Goal: Task Accomplishment & Management: Manage account settings

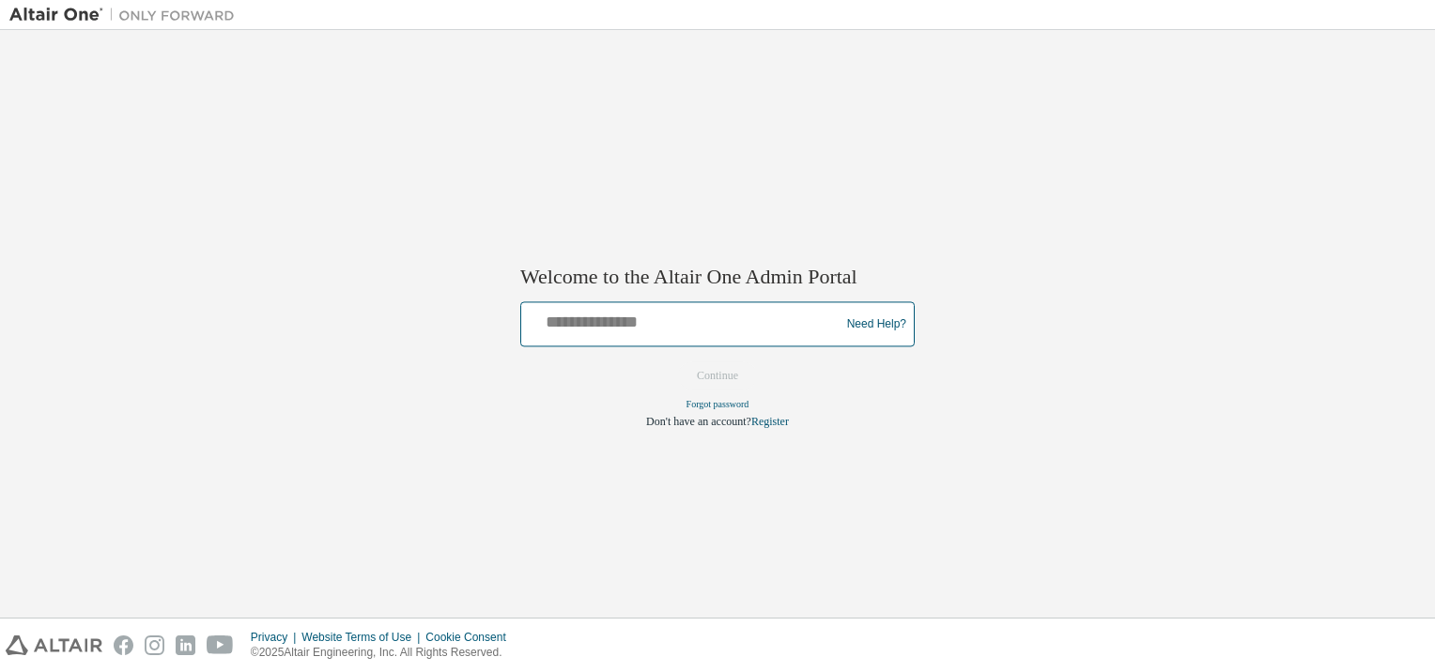
click at [687, 327] on input "text" at bounding box center [683, 320] width 309 height 27
type input "*"
paste input "**********"
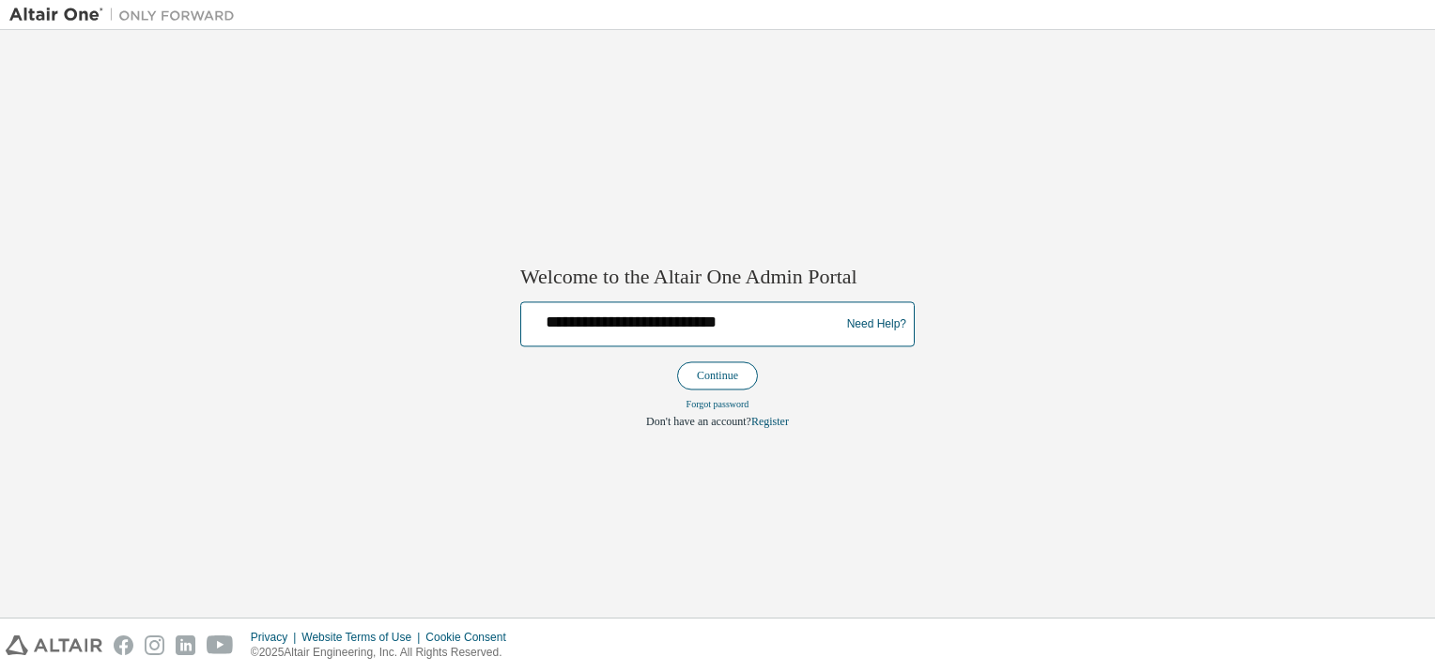
type input "**********"
click at [725, 372] on button "Continue" at bounding box center [717, 376] width 81 height 28
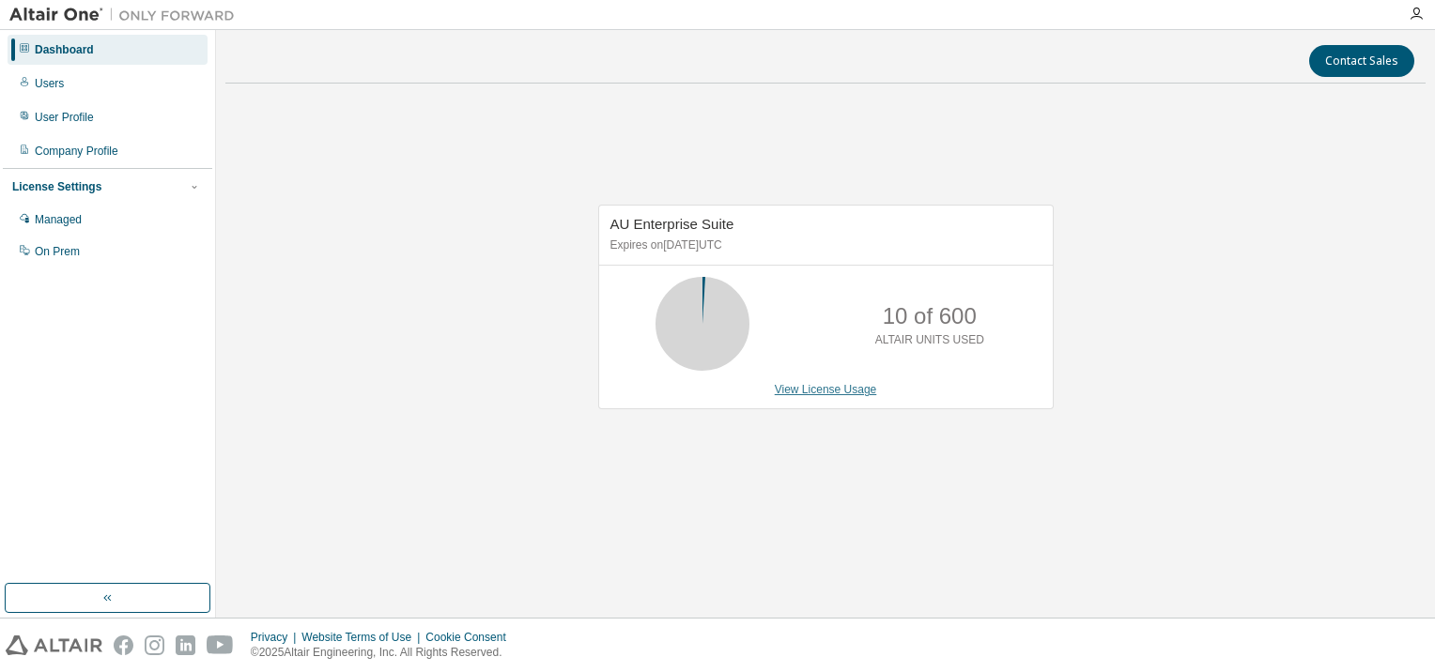
click at [809, 386] on link "View License Usage" at bounding box center [826, 389] width 102 height 13
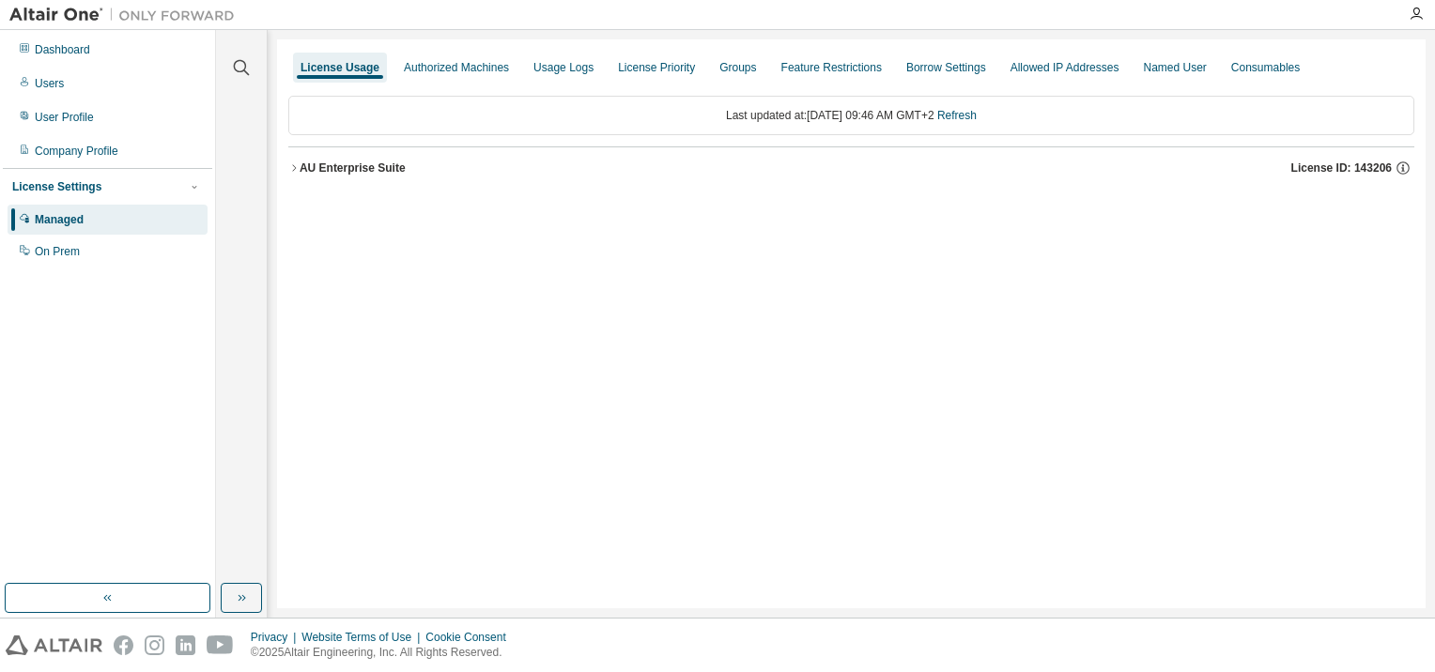
click at [345, 174] on div "AU Enterprise Suite" at bounding box center [352, 168] width 106 height 15
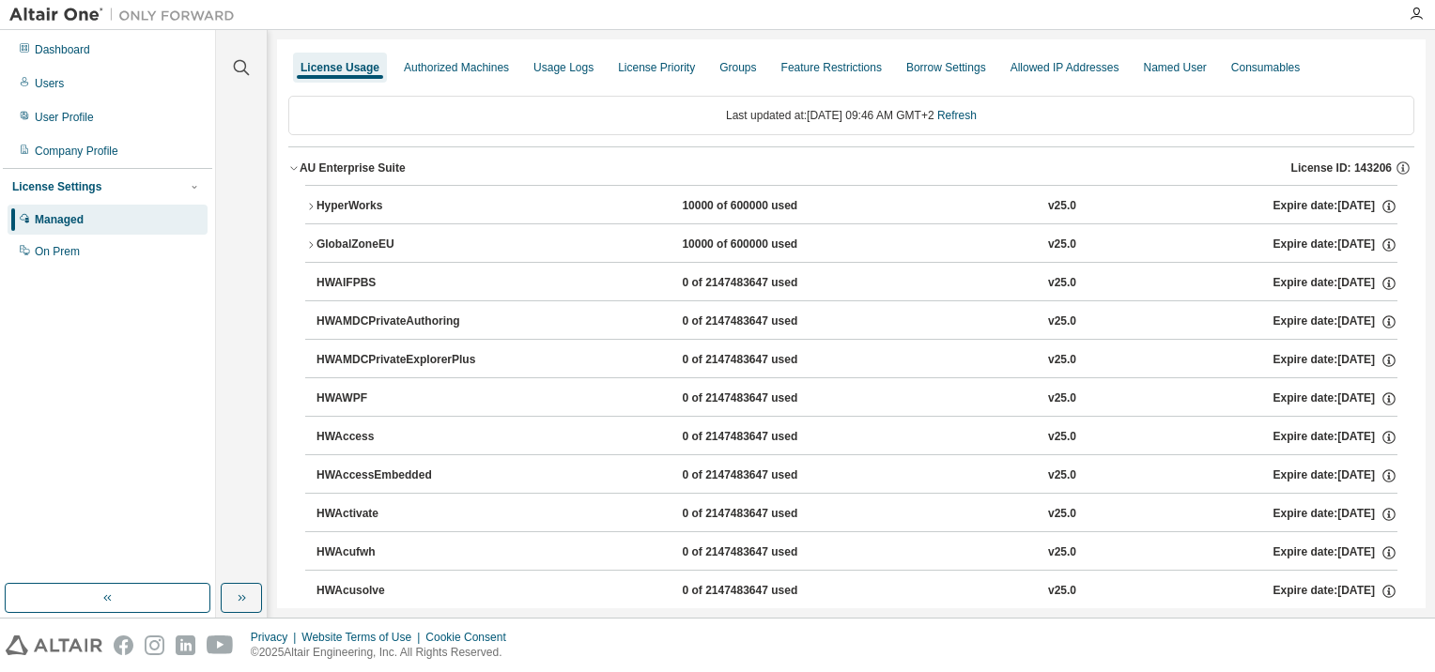
click at [753, 210] on div "10000 of 600000 used" at bounding box center [766, 206] width 169 height 17
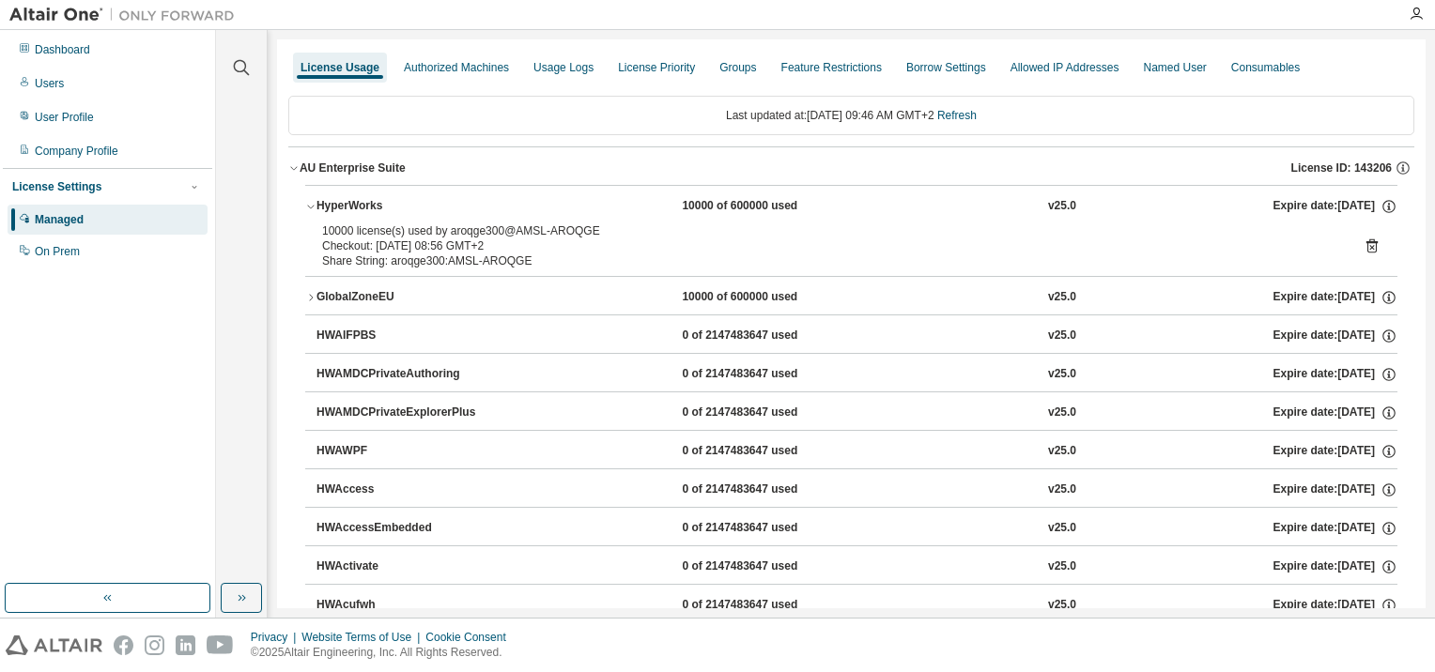
click at [756, 300] on div "10000 of 600000 used" at bounding box center [766, 297] width 169 height 17
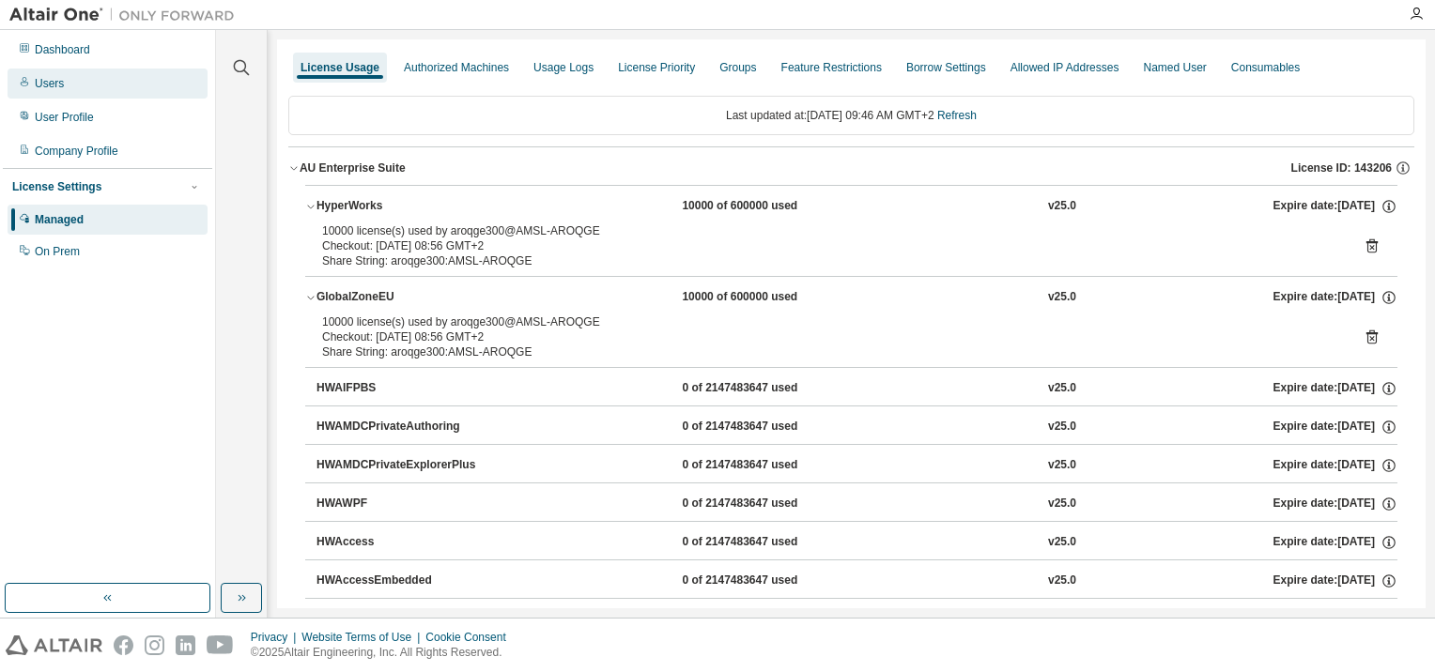
click at [79, 82] on div "Users" at bounding box center [108, 84] width 200 height 30
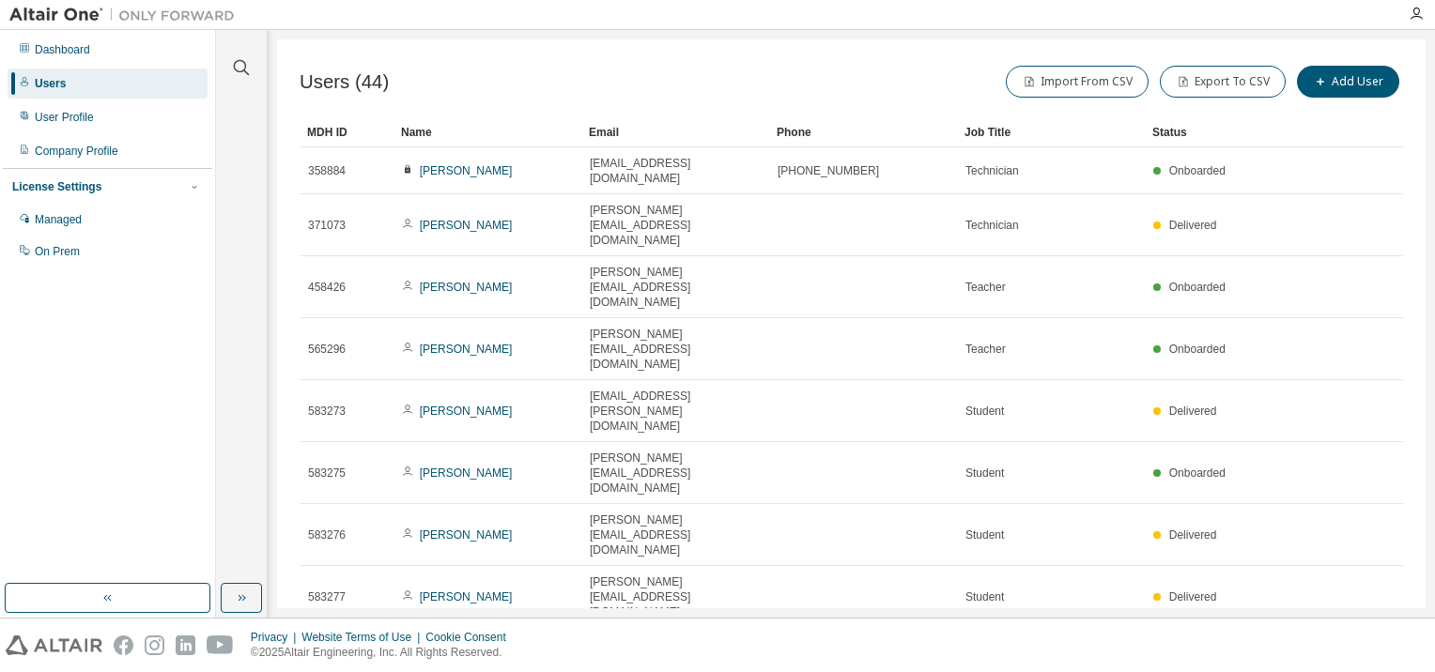
click at [1167, 129] on div "Status" at bounding box center [1228, 132] width 153 height 30
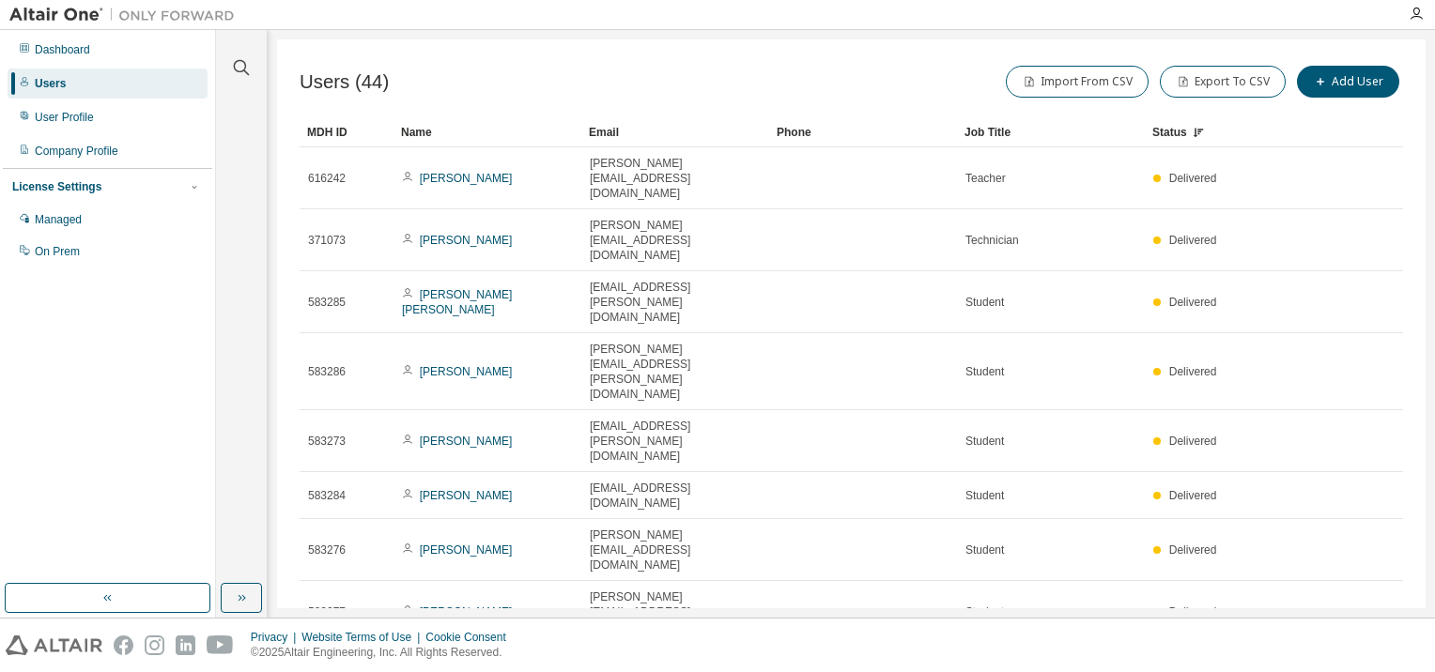
click at [1172, 135] on div "Status" at bounding box center [1228, 132] width 153 height 30
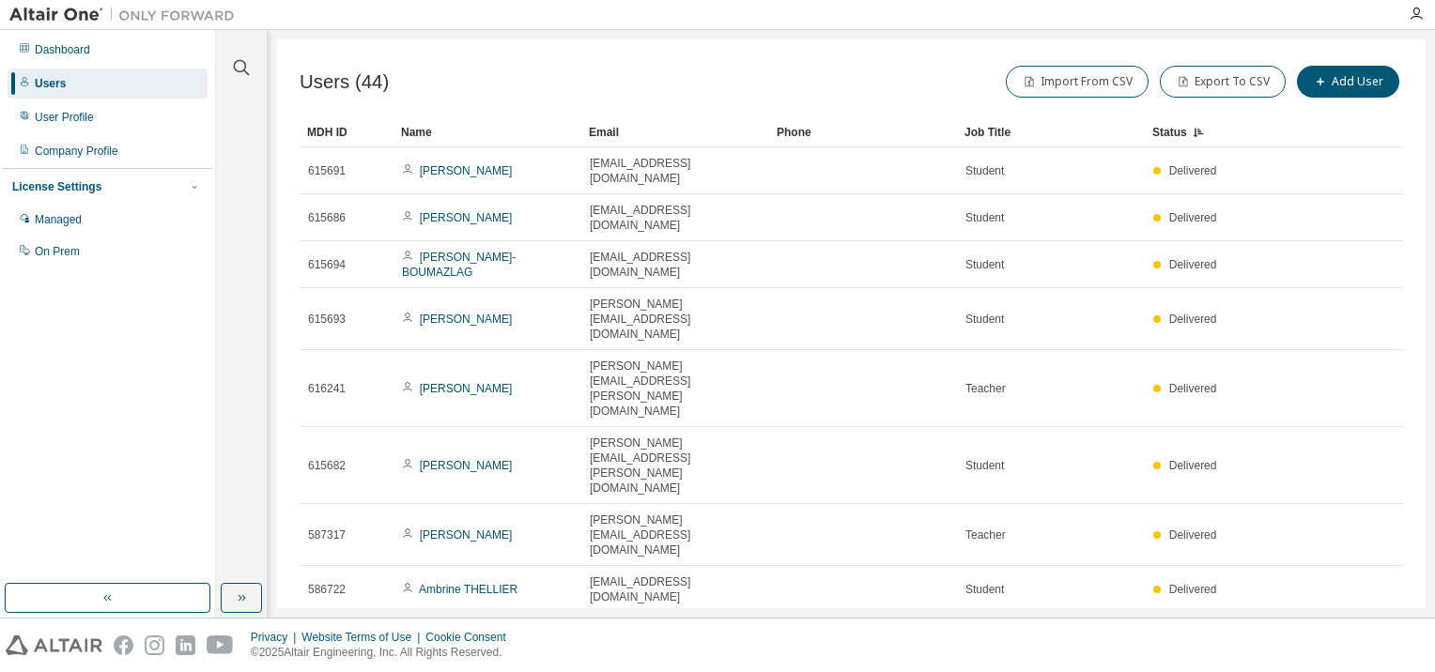
click at [1358, 491] on div "MDH ID Name Email Phone Job Title Status 615691 Tomy BOCHET tomy.bochet@etu.uni…" at bounding box center [850, 438] width 1103 height 643
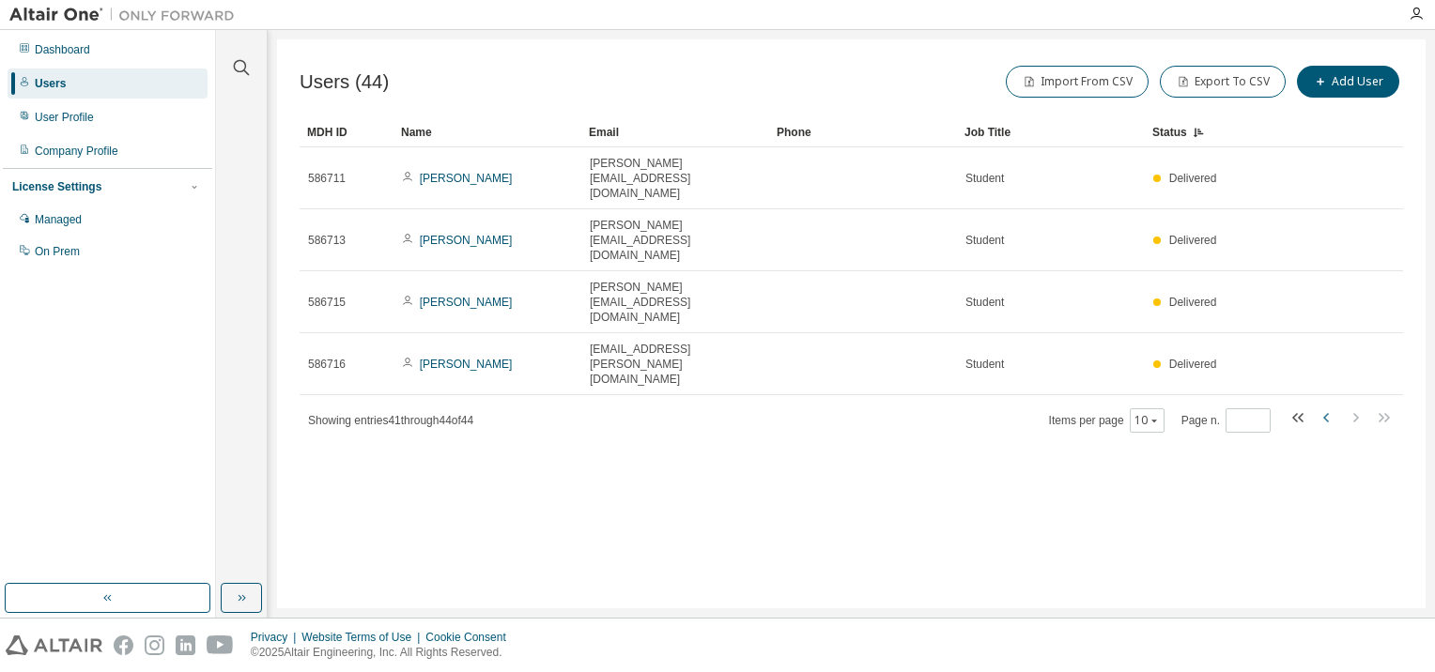
click at [1323, 413] on icon "button" at bounding box center [1326, 417] width 6 height 9
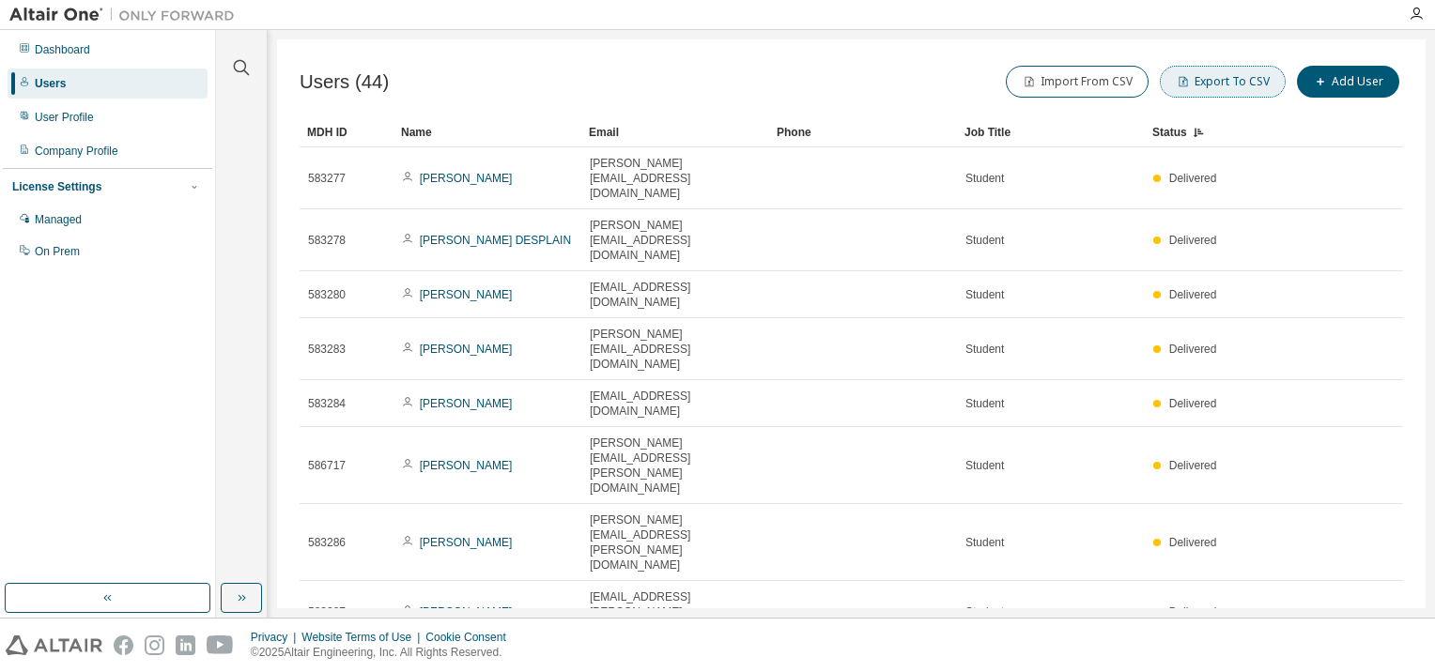
click at [1240, 77] on button "Export To CSV" at bounding box center [1222, 82] width 126 height 32
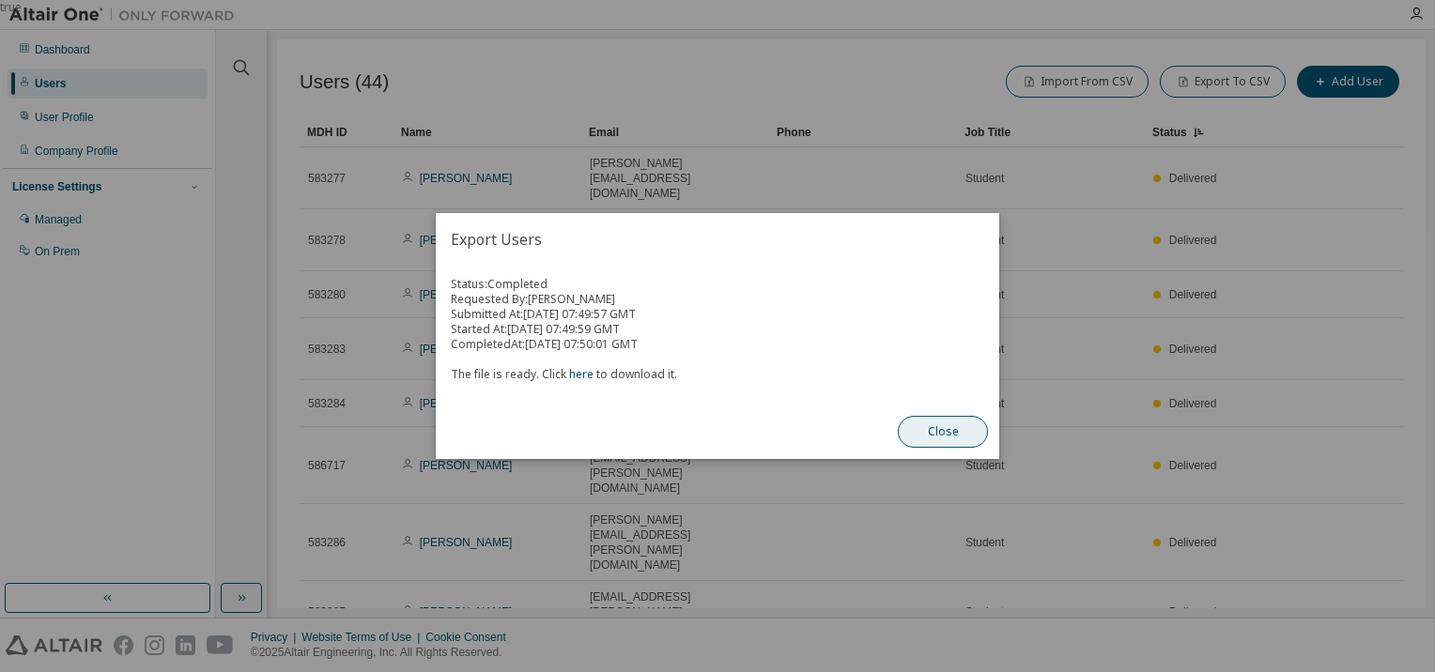
click at [956, 429] on button "Close" at bounding box center [943, 432] width 90 height 32
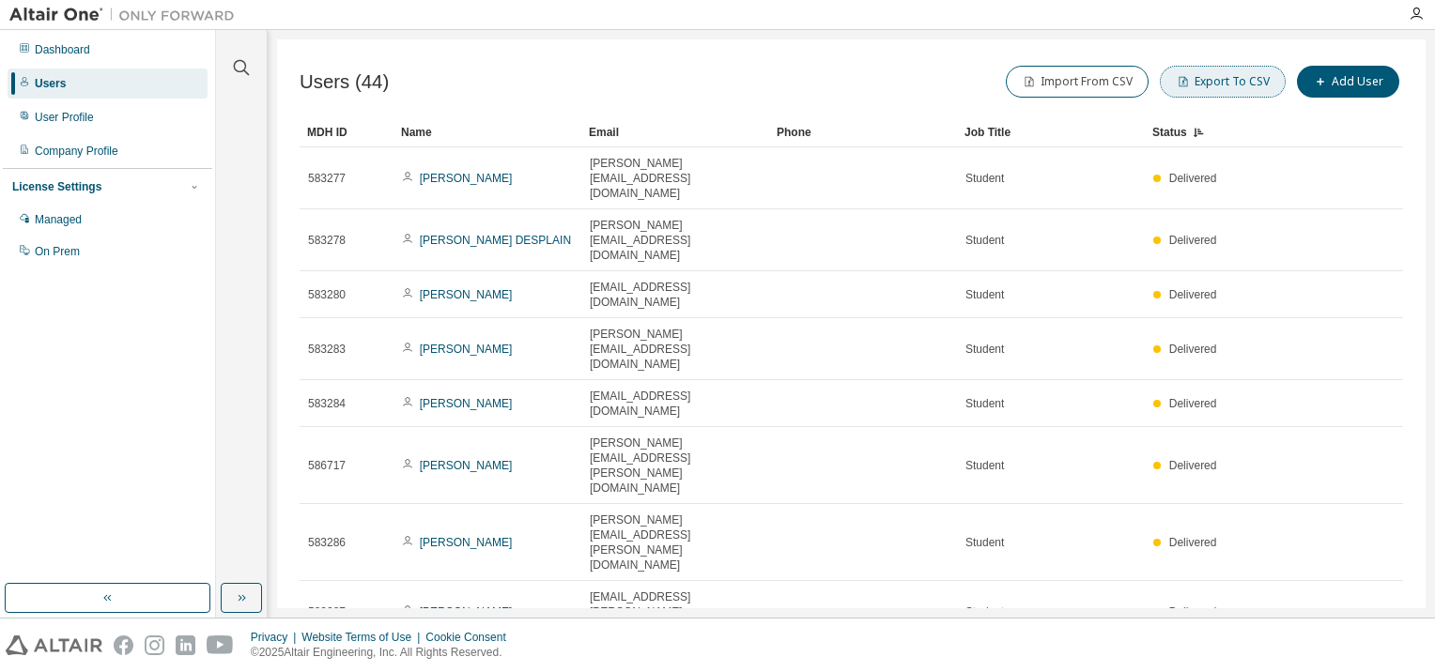
click at [1206, 82] on button "Export To CSV" at bounding box center [1222, 82] width 126 height 32
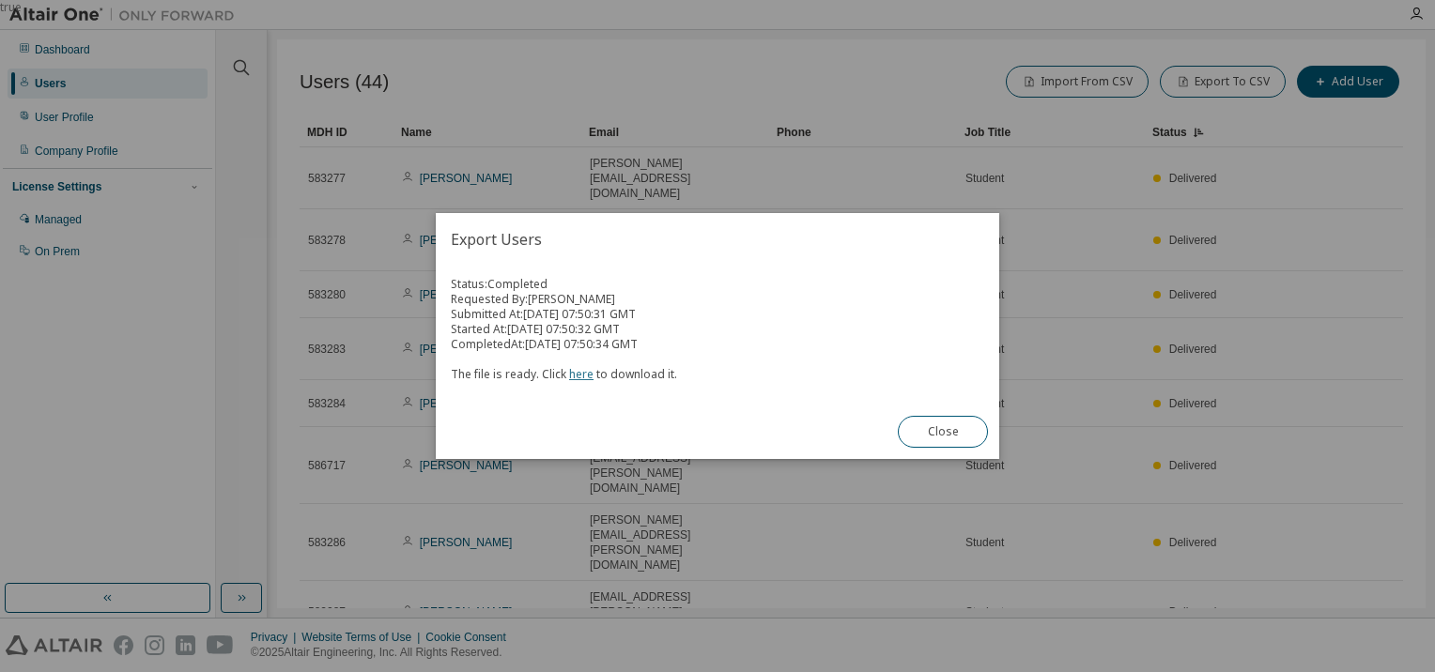
click at [573, 379] on link "here" at bounding box center [581, 374] width 24 height 16
click at [920, 432] on button "Close" at bounding box center [943, 432] width 90 height 32
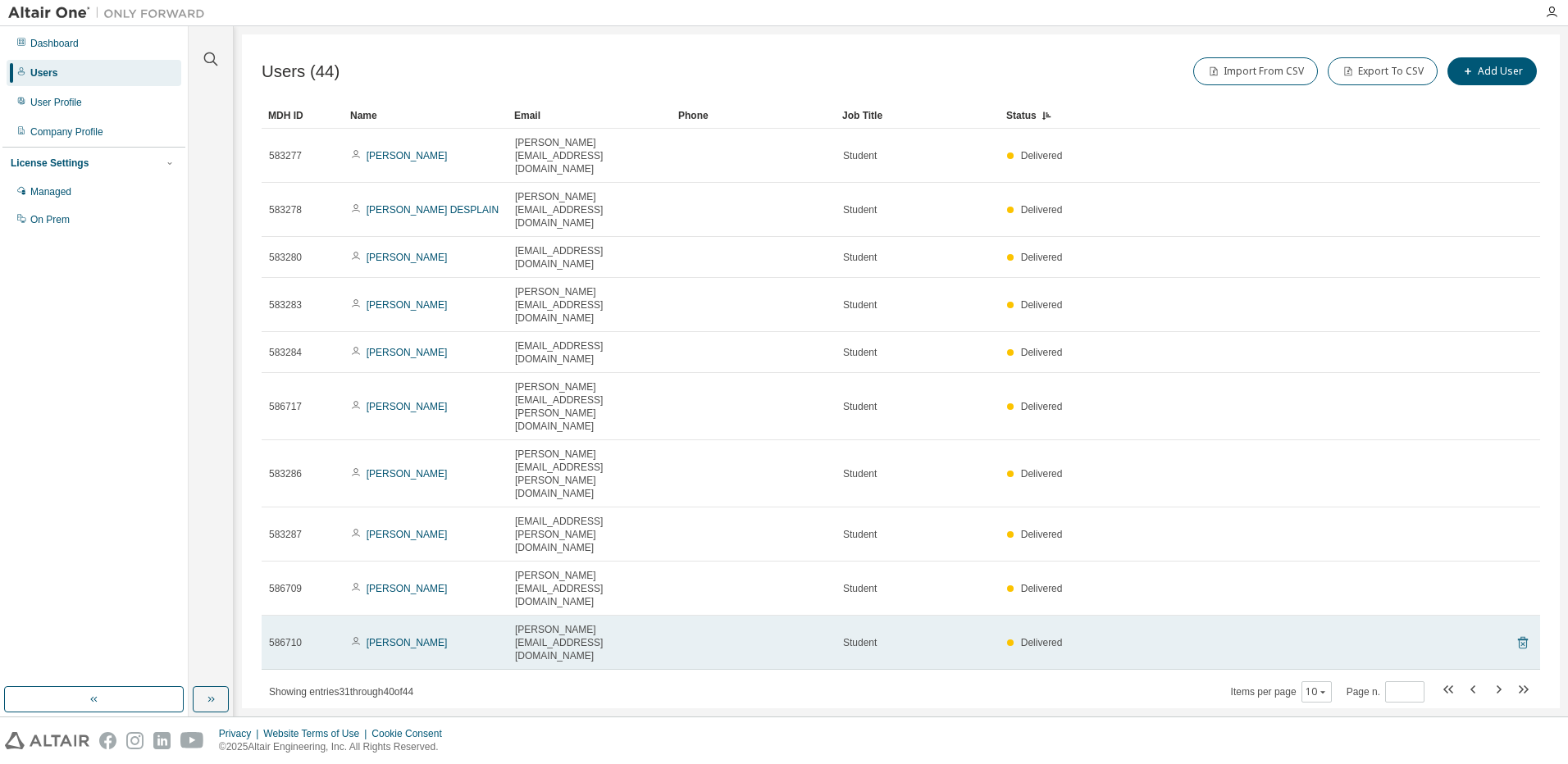
click at [1253, 586] on icon at bounding box center [1523, 644] width 4 height 4
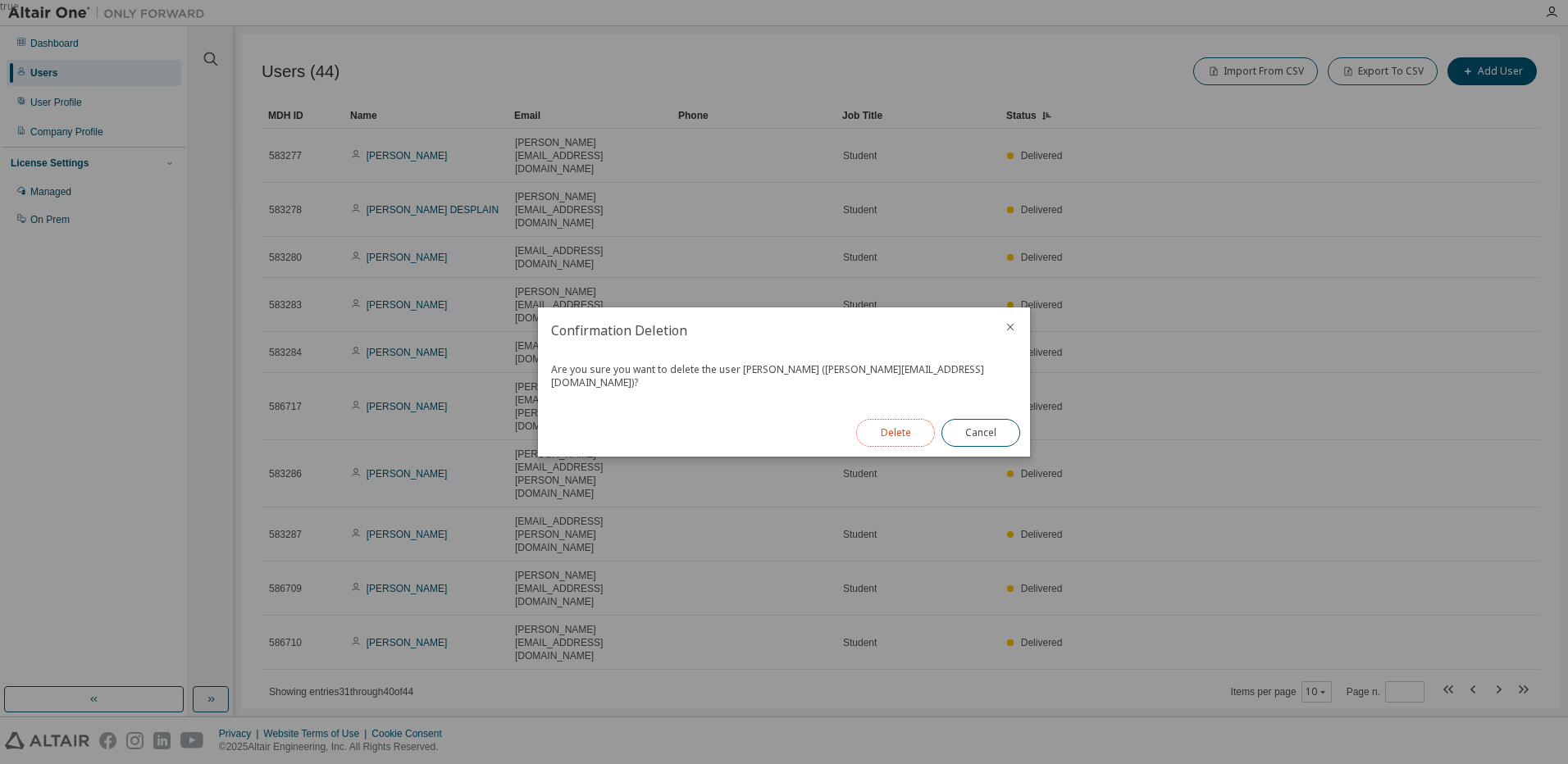
click at [903, 423] on button "Delete" at bounding box center [895, 433] width 79 height 28
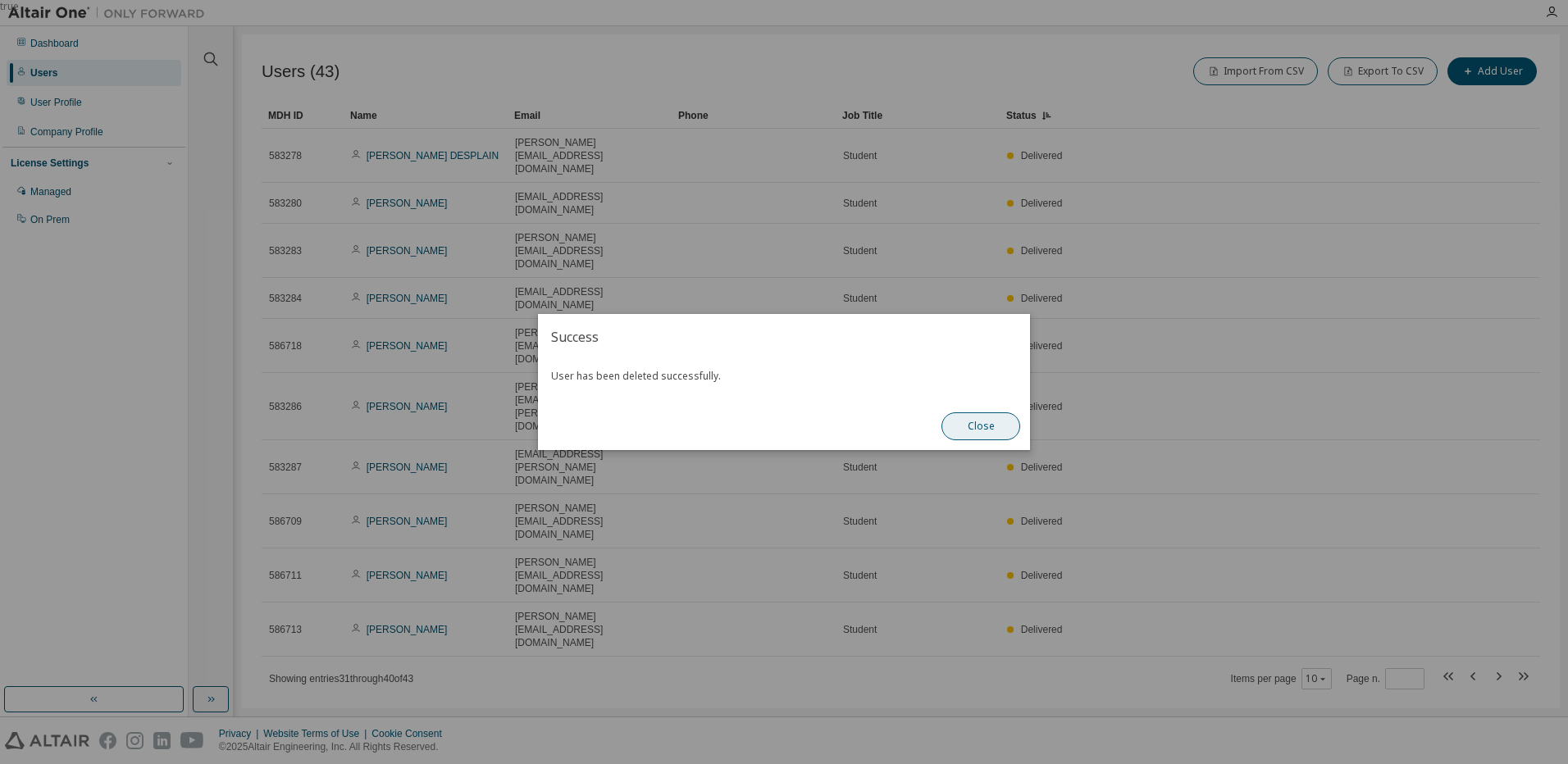
click at [984, 428] on button "Close" at bounding box center [981, 426] width 79 height 28
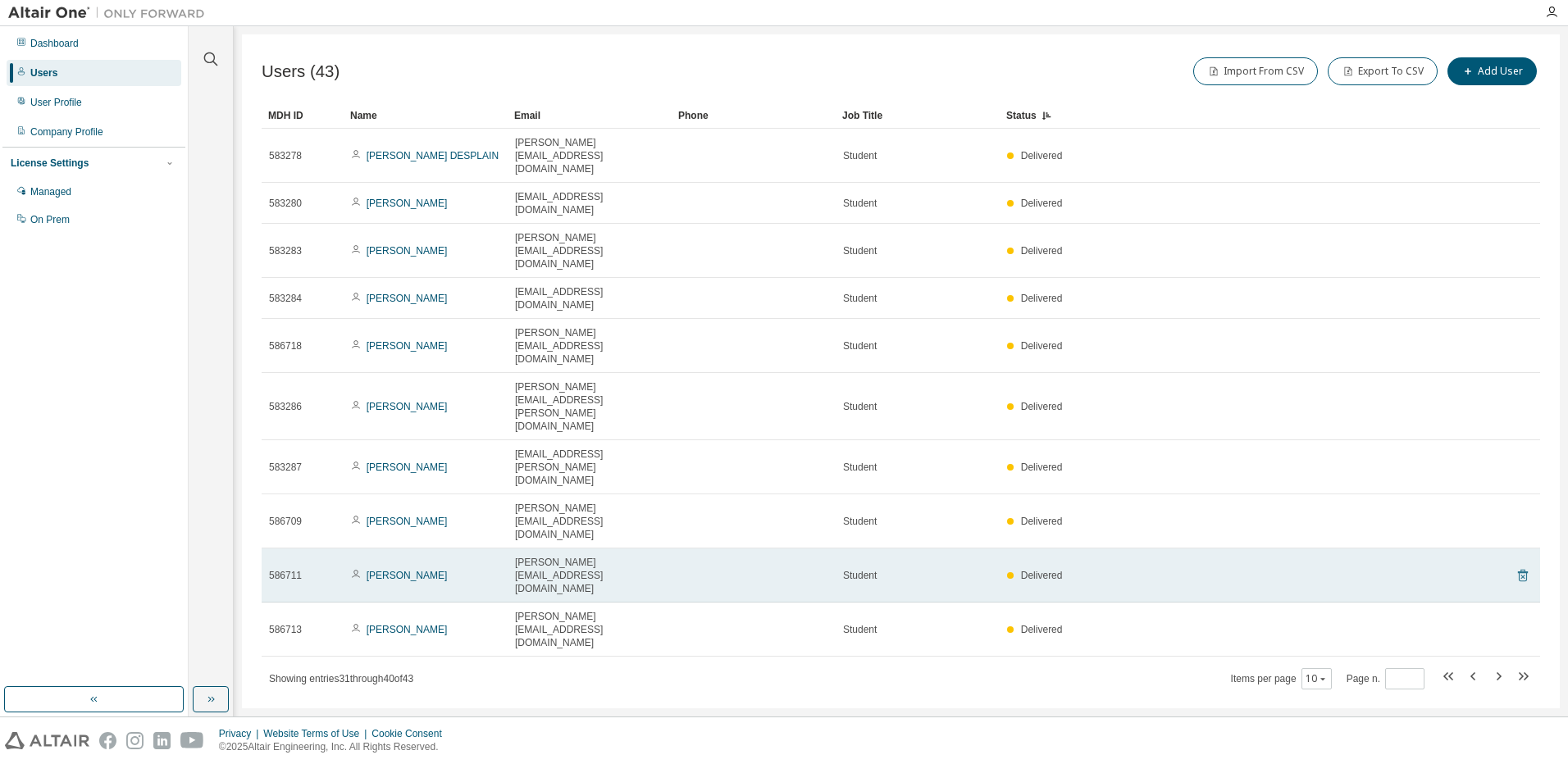
click at [1253, 566] on icon at bounding box center [1523, 575] width 15 height 20
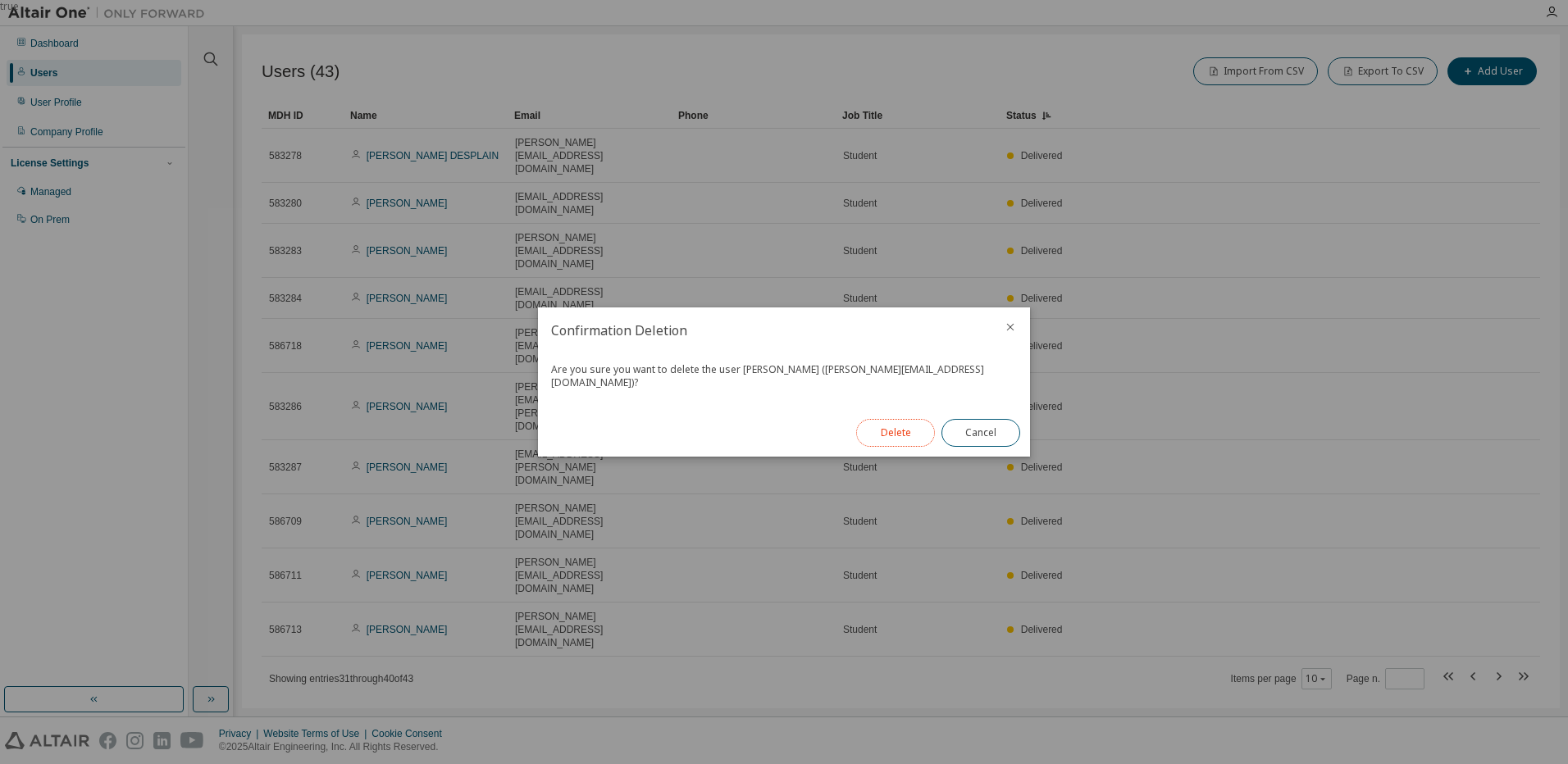
click at [902, 432] on button "Delete" at bounding box center [895, 433] width 79 height 28
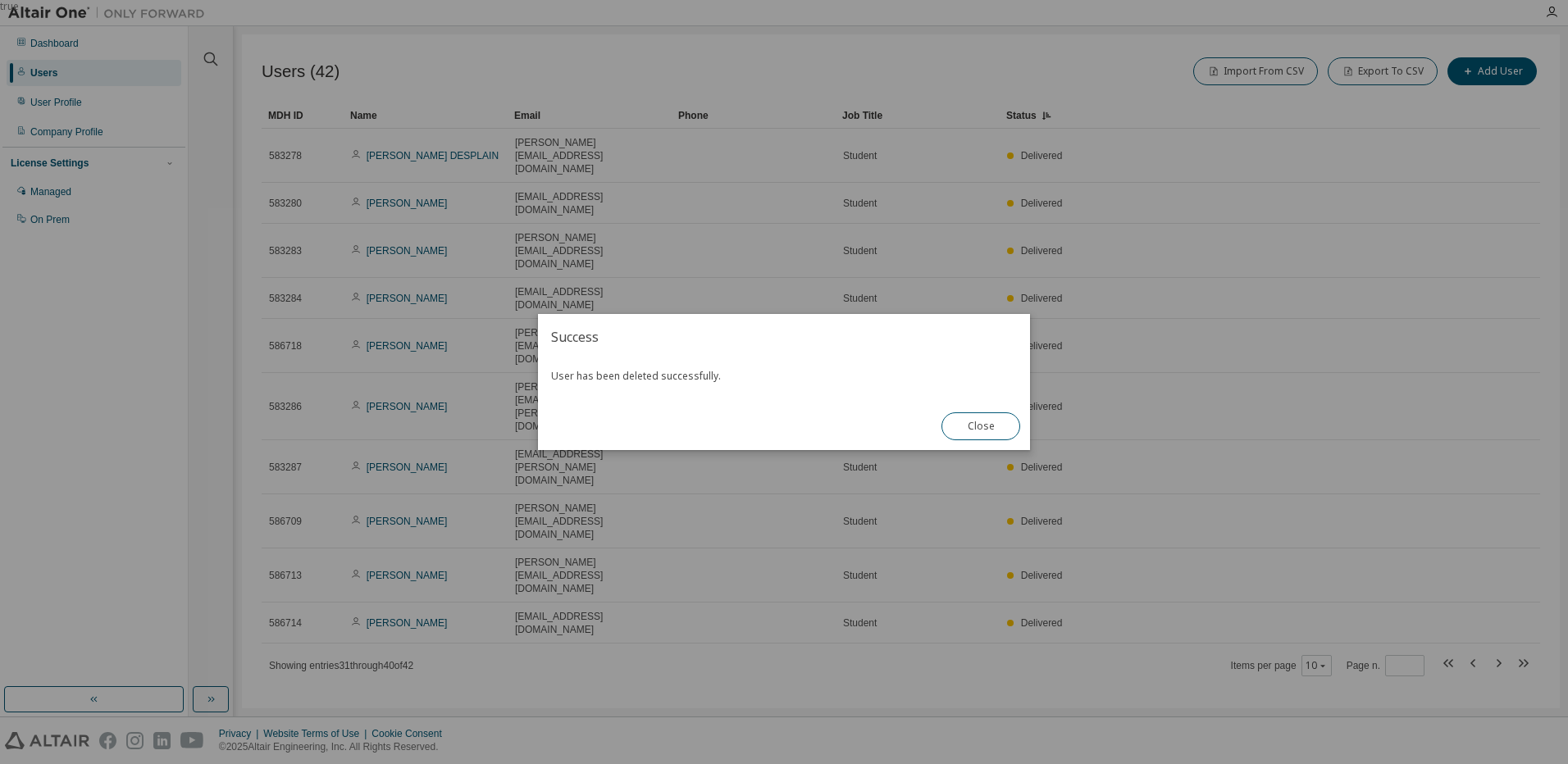
click at [1253, 425] on div "true" at bounding box center [784, 382] width 1568 height 764
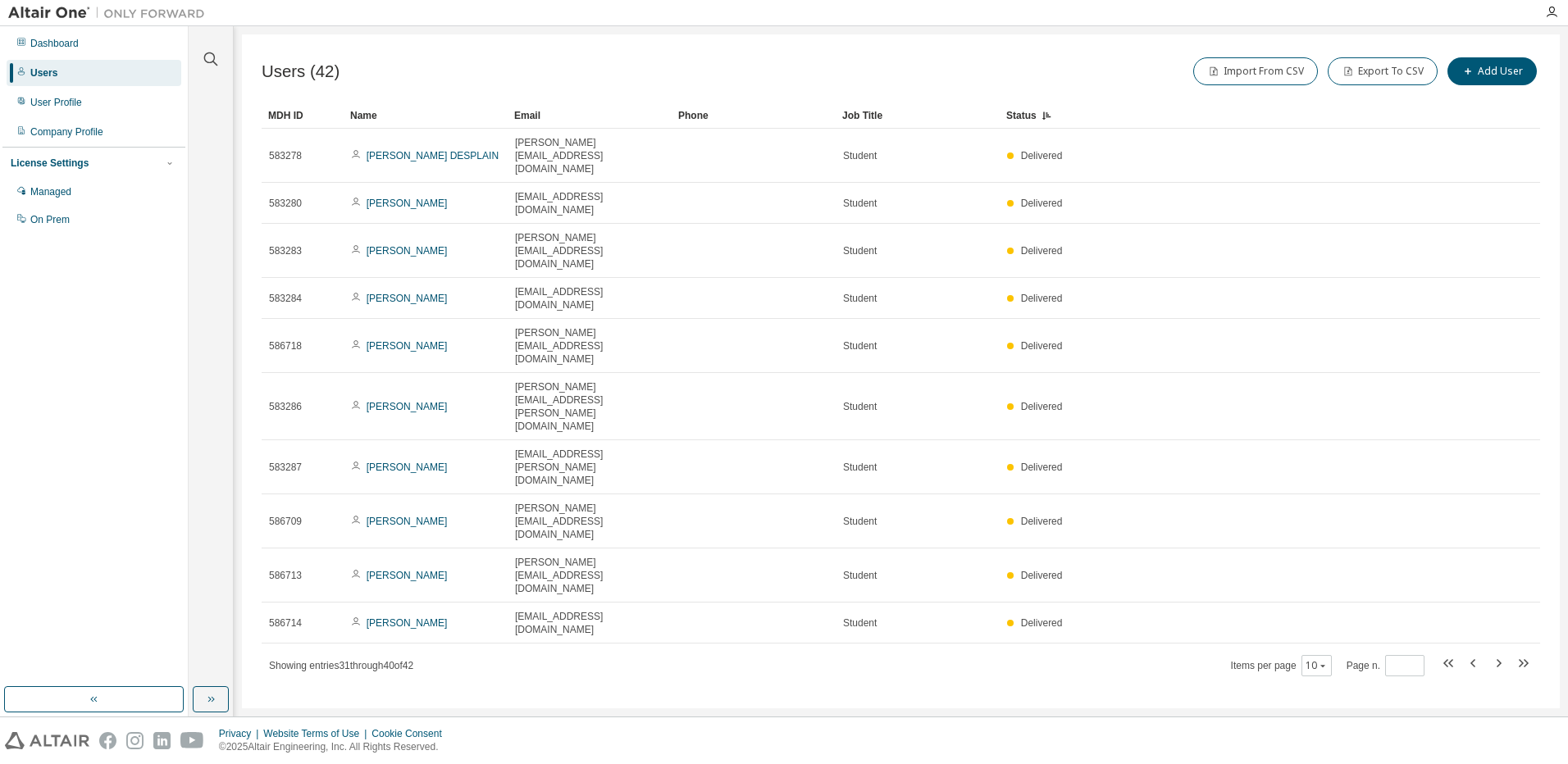
click at [1253, 586] on icon "button" at bounding box center [1474, 663] width 20 height 20
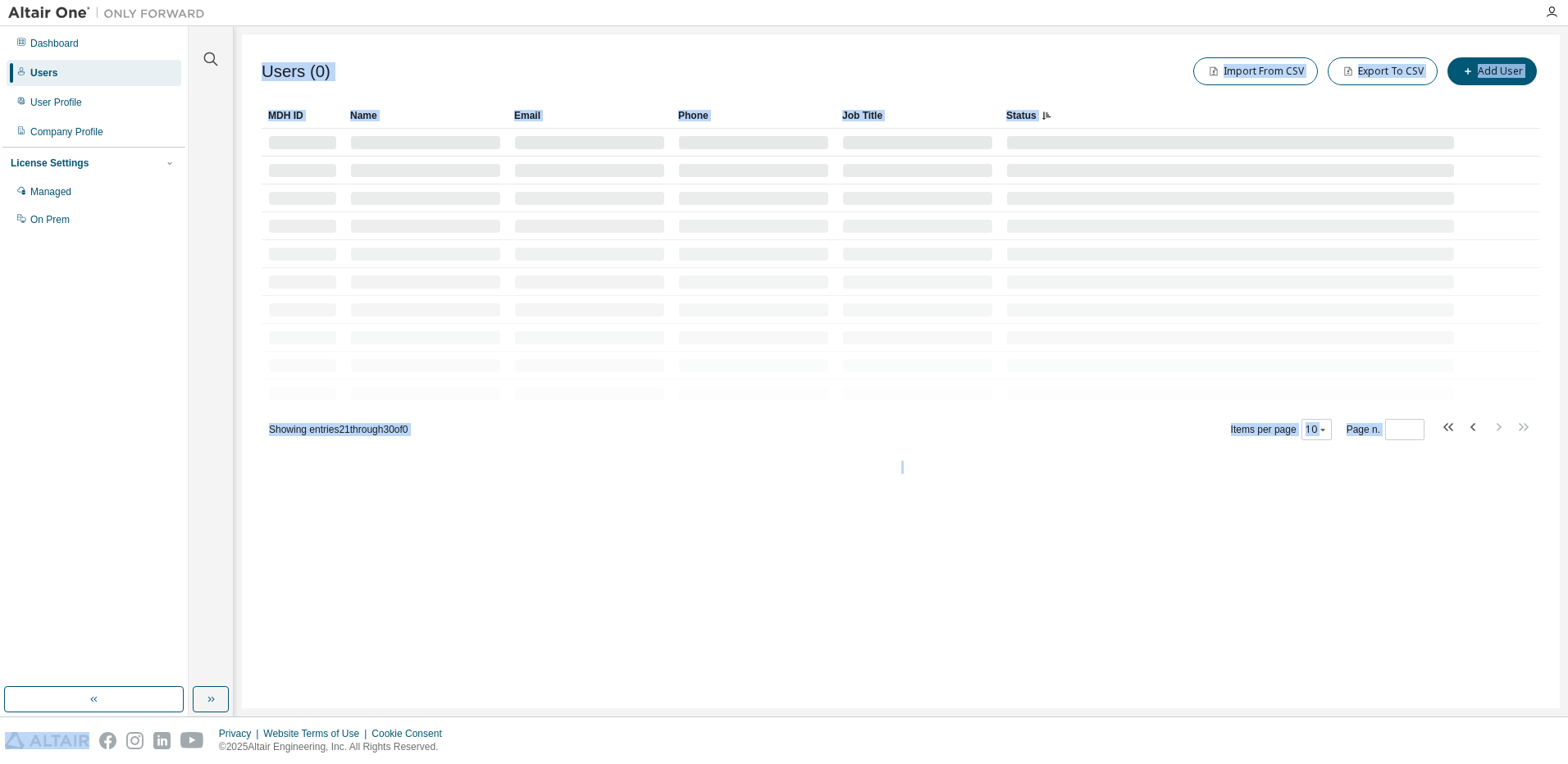
click at [1253, 425] on icon "button" at bounding box center [1474, 427] width 20 height 20
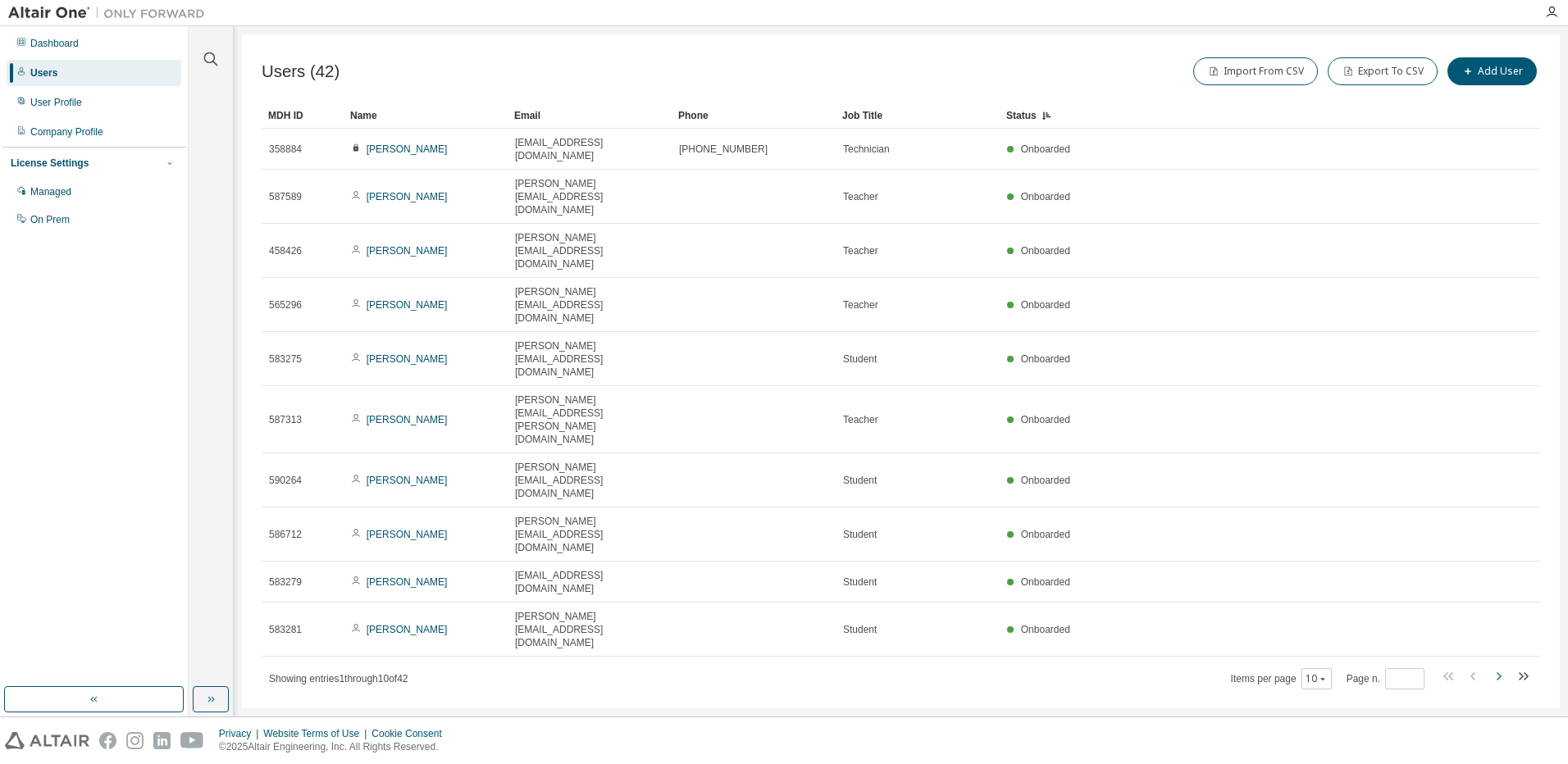
click at [1253, 586] on icon "button" at bounding box center [1498, 676] width 20 height 20
type input "*"
